Goal: Complete application form

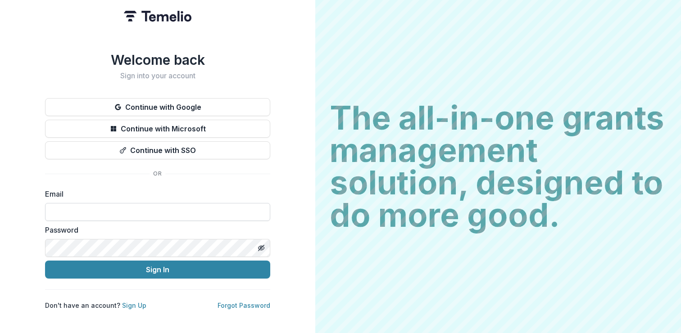
click at [169, 208] on input at bounding box center [157, 212] width 225 height 18
click at [0, 333] on com-1password-button at bounding box center [0, 333] width 0 height 0
click at [132, 302] on link "Sign Up" at bounding box center [134, 306] width 24 height 8
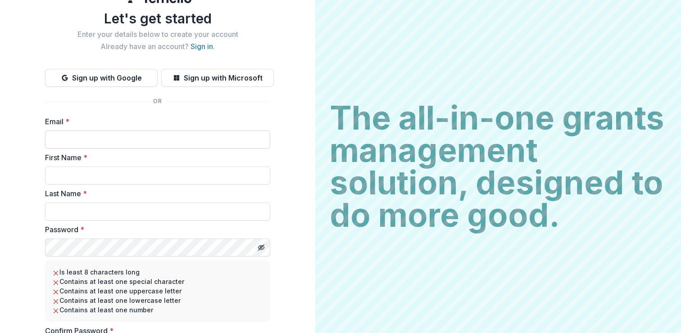
scroll to position [33, 0]
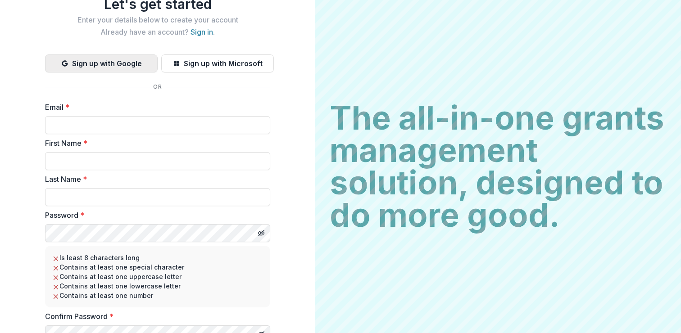
click at [132, 60] on button "Sign up with Google" at bounding box center [101, 64] width 113 height 18
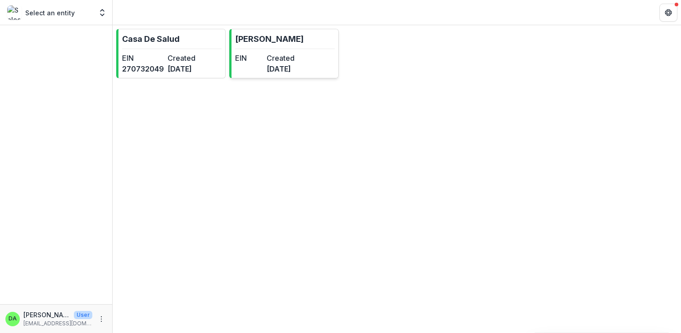
click at [288, 61] on dt "Created" at bounding box center [281, 58] width 28 height 11
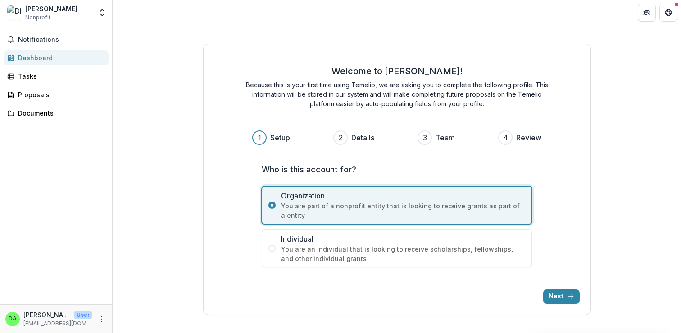
click at [326, 244] on span "Individual" at bounding box center [403, 239] width 244 height 11
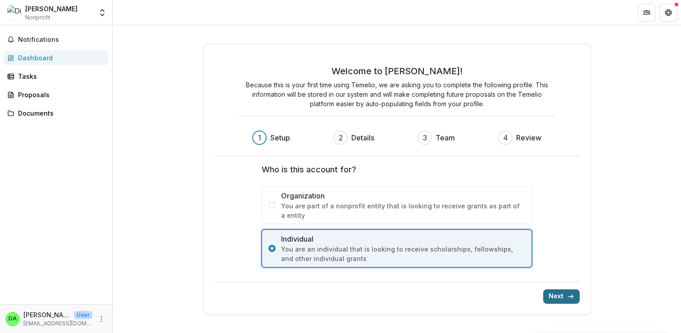
click at [556, 301] on button "Next" at bounding box center [561, 297] width 36 height 14
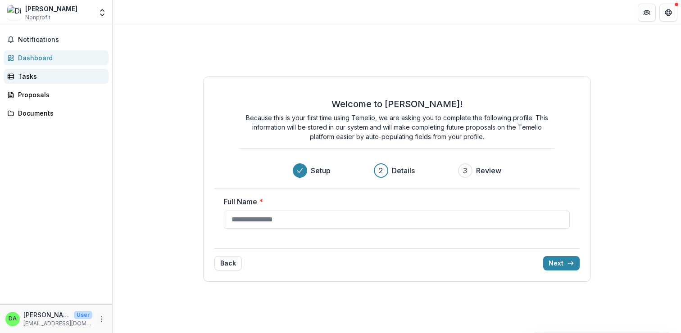
click at [46, 73] on div "Tasks" at bounding box center [59, 76] width 83 height 9
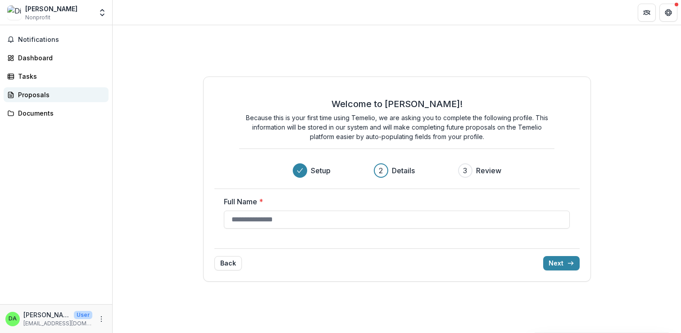
click at [40, 88] on link "Proposals" at bounding box center [56, 94] width 105 height 15
click at [328, 220] on input "Full Name *" at bounding box center [397, 220] width 346 height 18
type input "**********"
click at [567, 263] on icon "submit" at bounding box center [570, 263] width 7 height 7
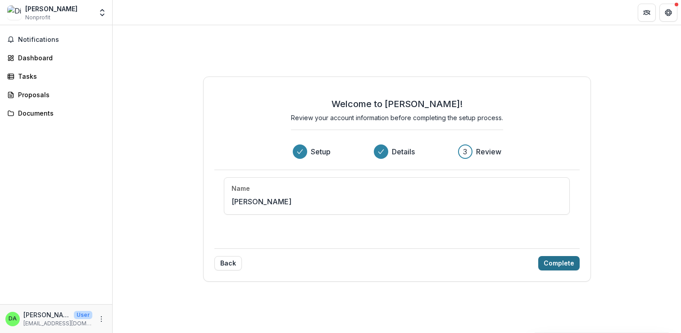
click at [555, 263] on button "Complete" at bounding box center [558, 263] width 41 height 14
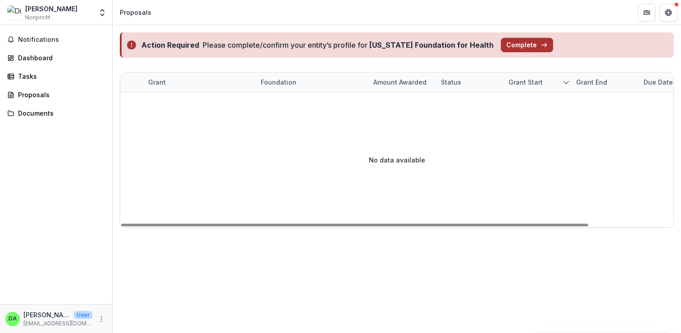
click at [513, 40] on button "Complete" at bounding box center [527, 45] width 52 height 14
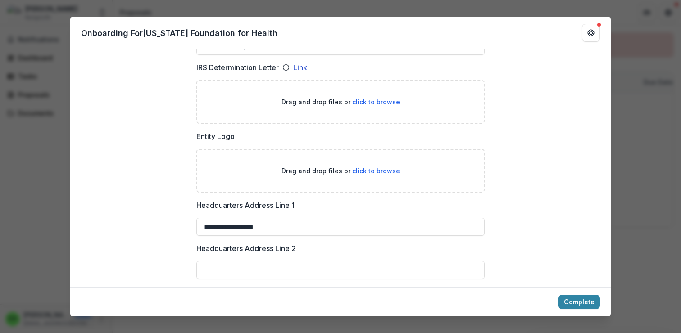
scroll to position [532, 0]
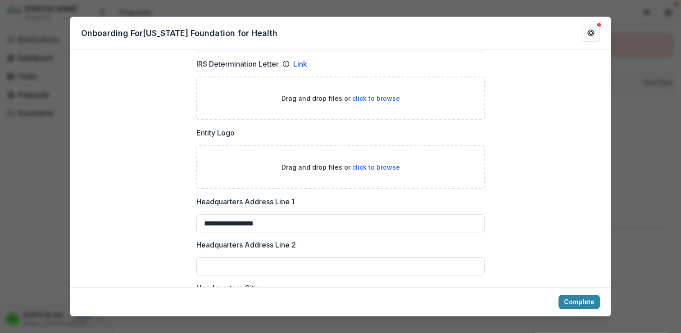
click at [637, 232] on div "**********" at bounding box center [340, 166] width 681 height 333
